Goal: Information Seeking & Learning: Find specific fact

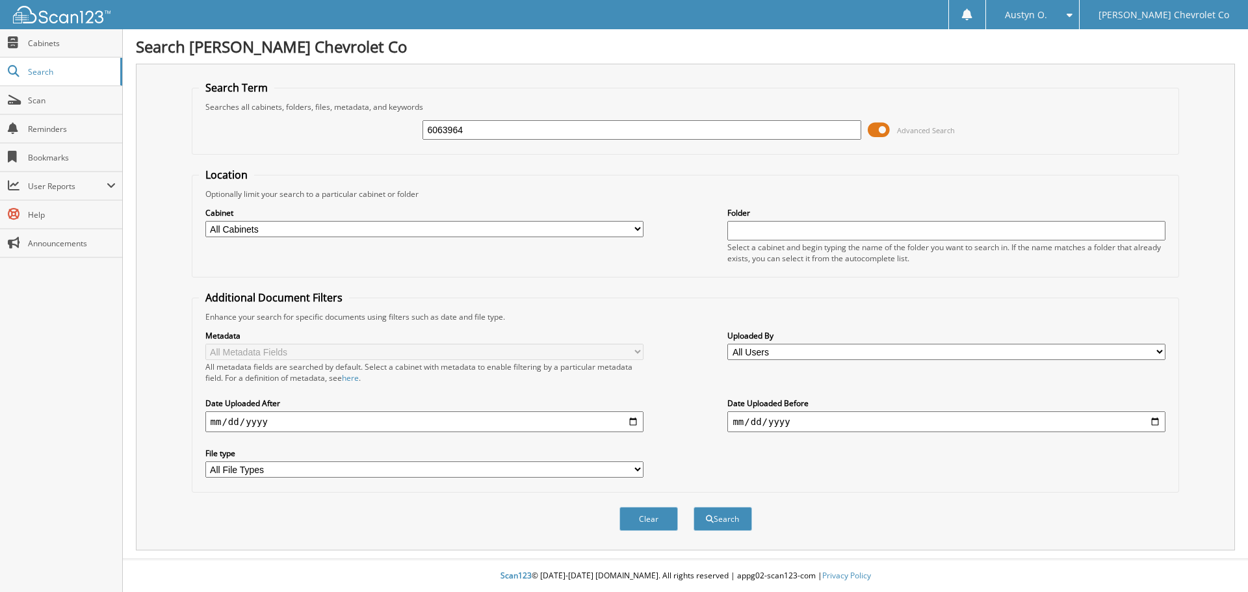
type input "6063964"
click at [694, 507] on button "Search" at bounding box center [723, 519] width 59 height 24
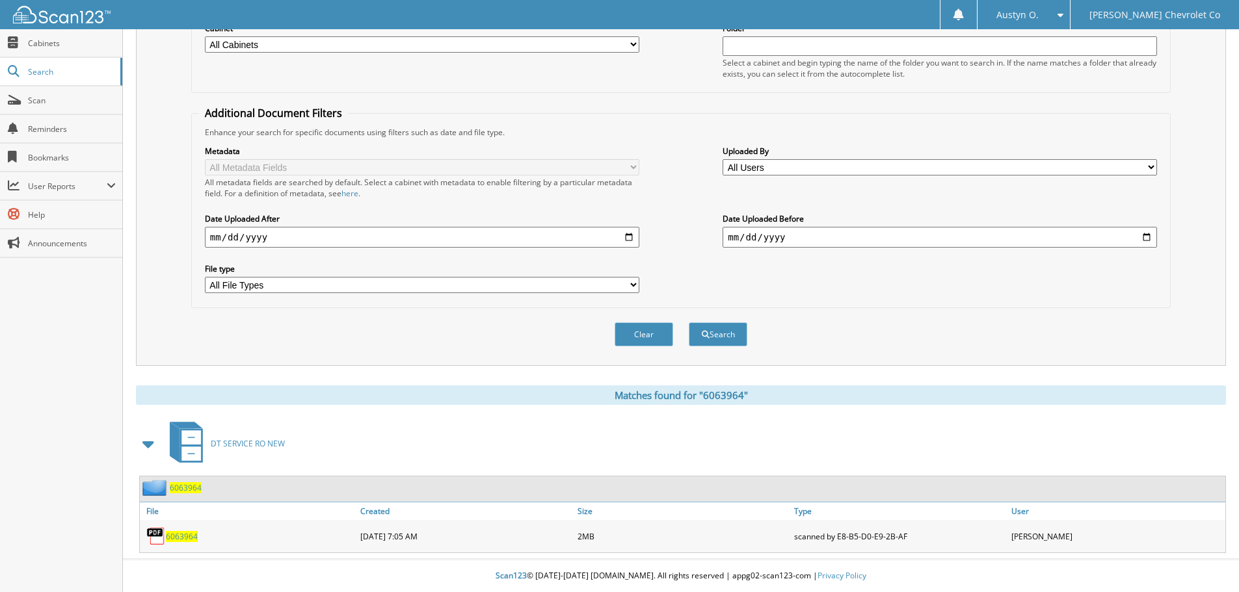
click at [179, 544] on div "6063964" at bounding box center [248, 536] width 217 height 26
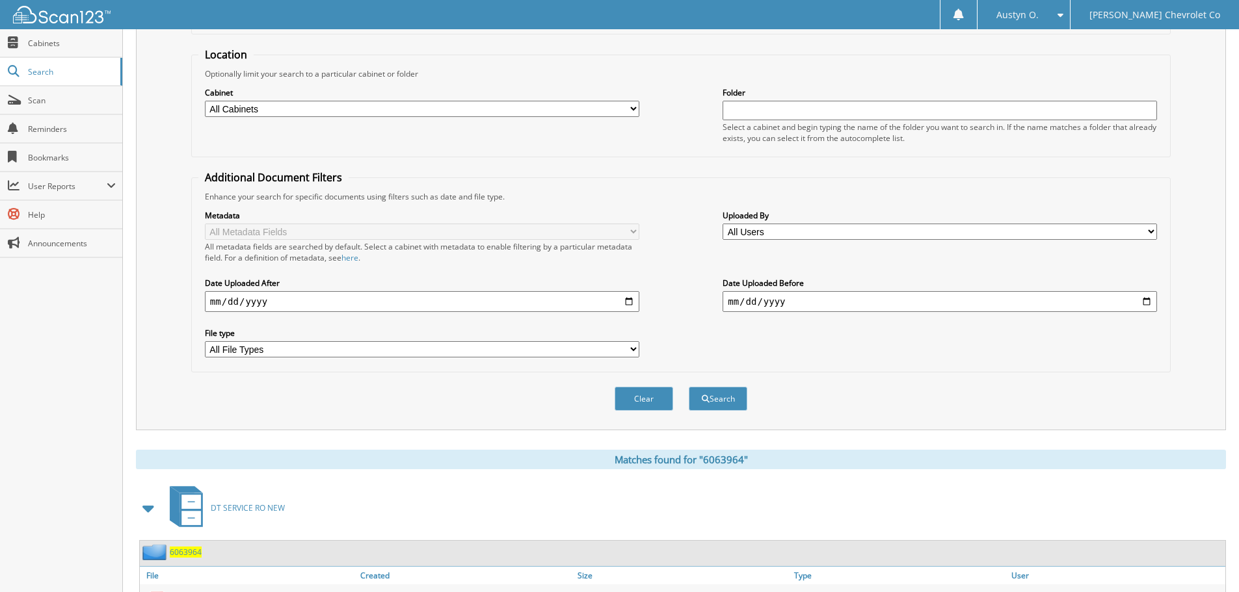
scroll to position [185, 0]
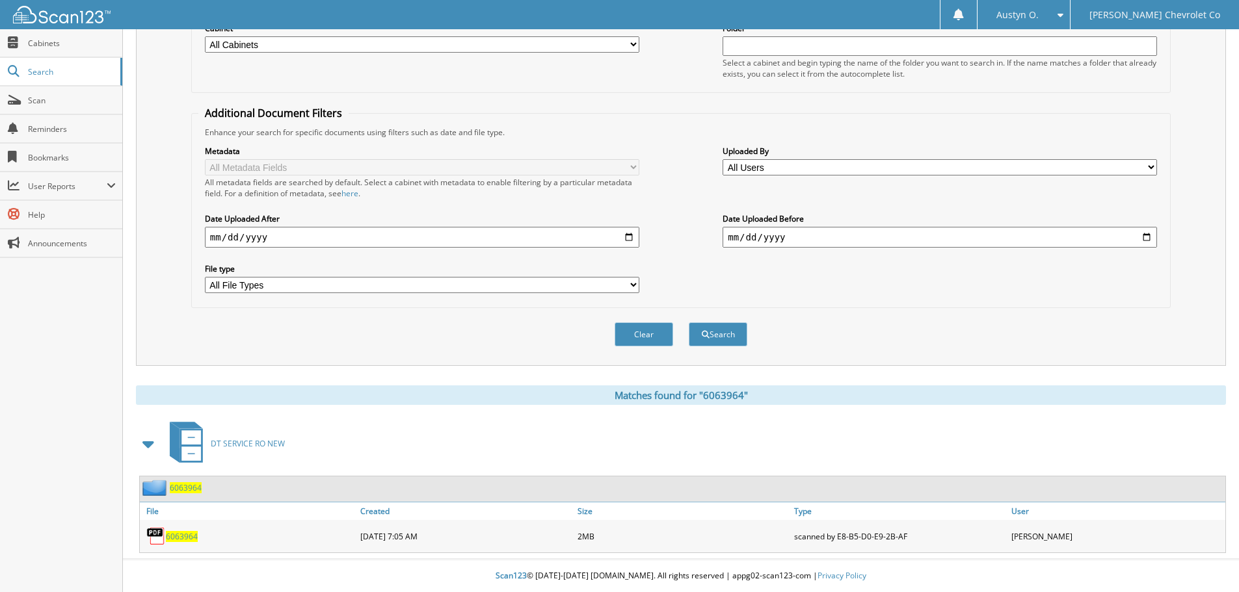
click at [183, 540] on span "6063964" at bounding box center [182, 536] width 32 height 11
